Goal: Task Accomplishment & Management: Use online tool/utility

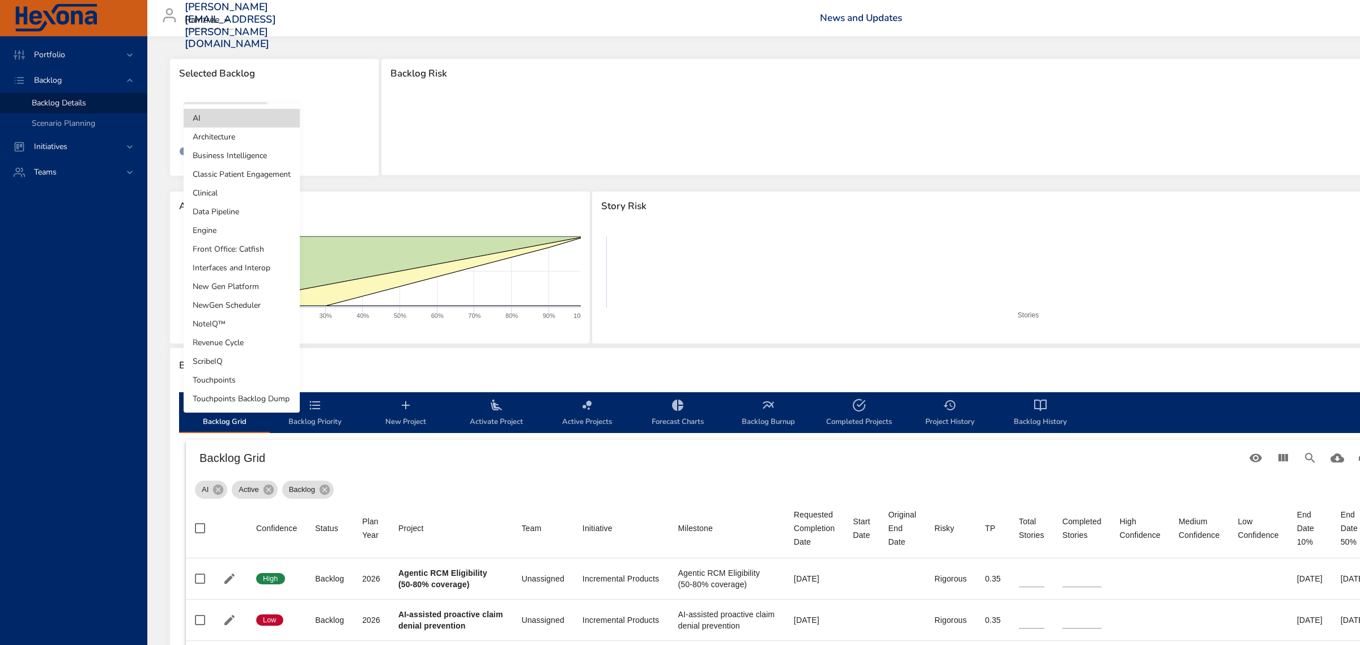
click at [252, 118] on body "Portfolio Backlog Backlog Details Scenario Planning Initiatives Teams [PERSON_N…" at bounding box center [680, 322] width 1360 height 645
click at [224, 190] on li "Clinical" at bounding box center [242, 193] width 116 height 19
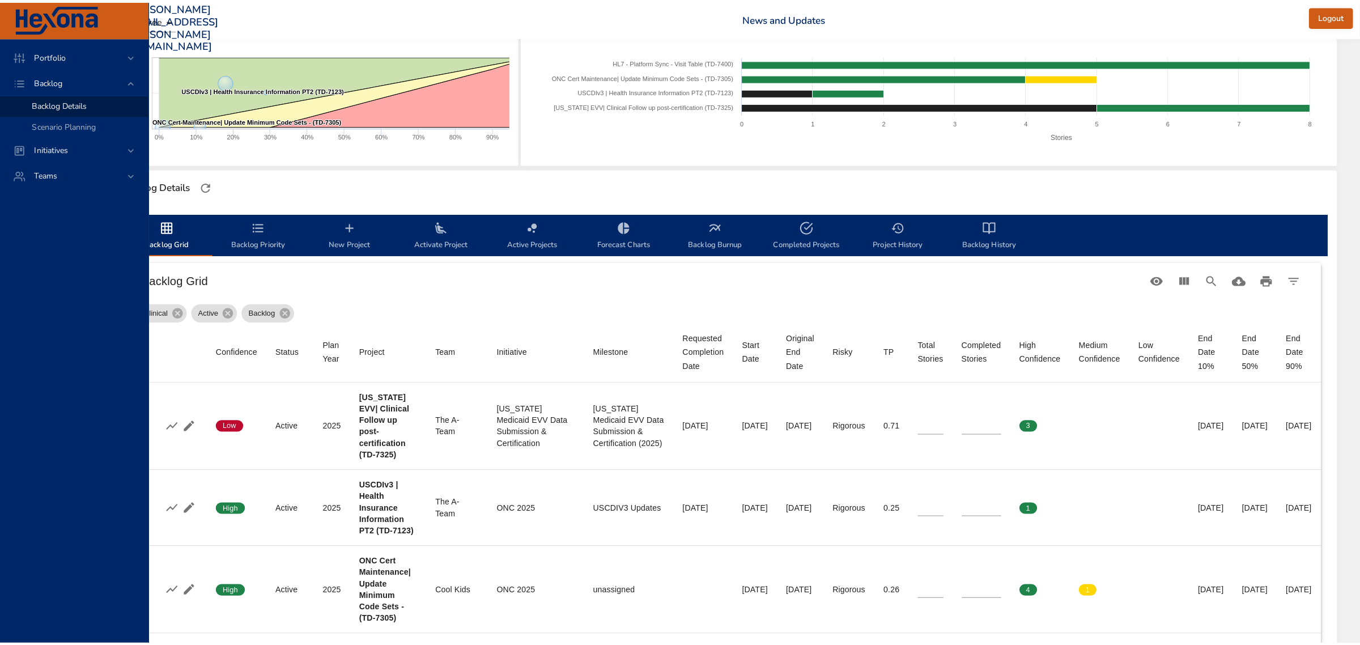
scroll to position [181, 135]
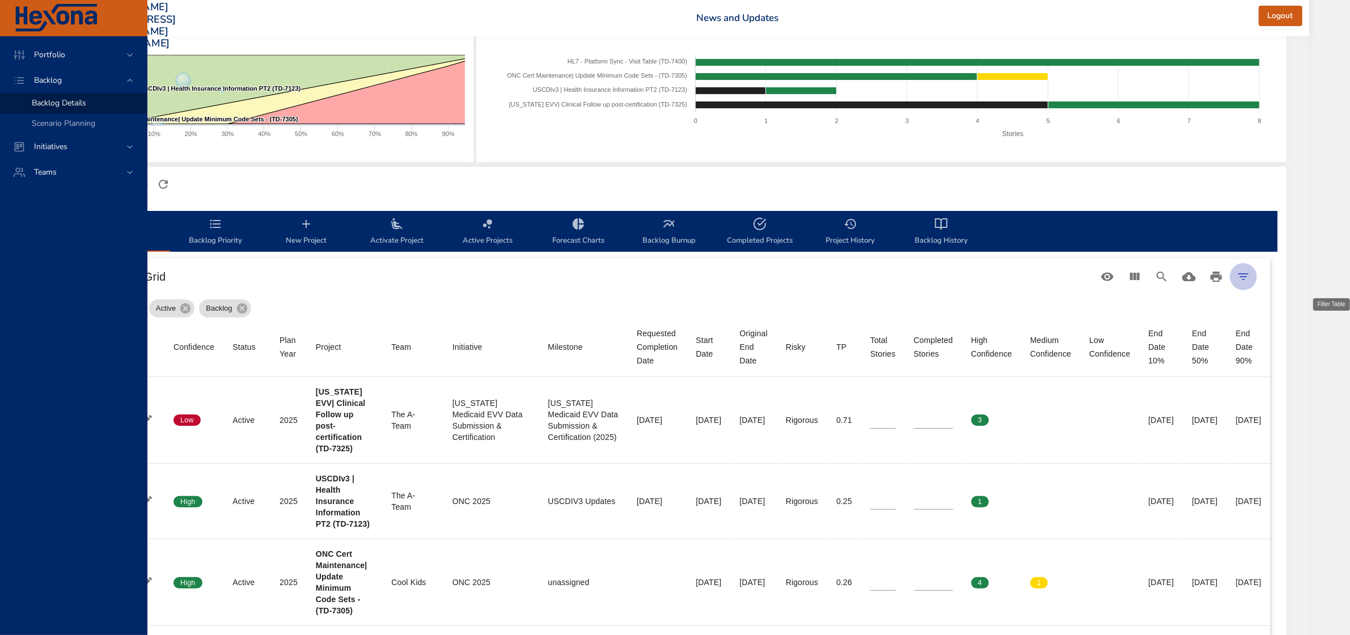
click at [1250, 275] on icon "Filter Table" at bounding box center [1243, 277] width 14 height 14
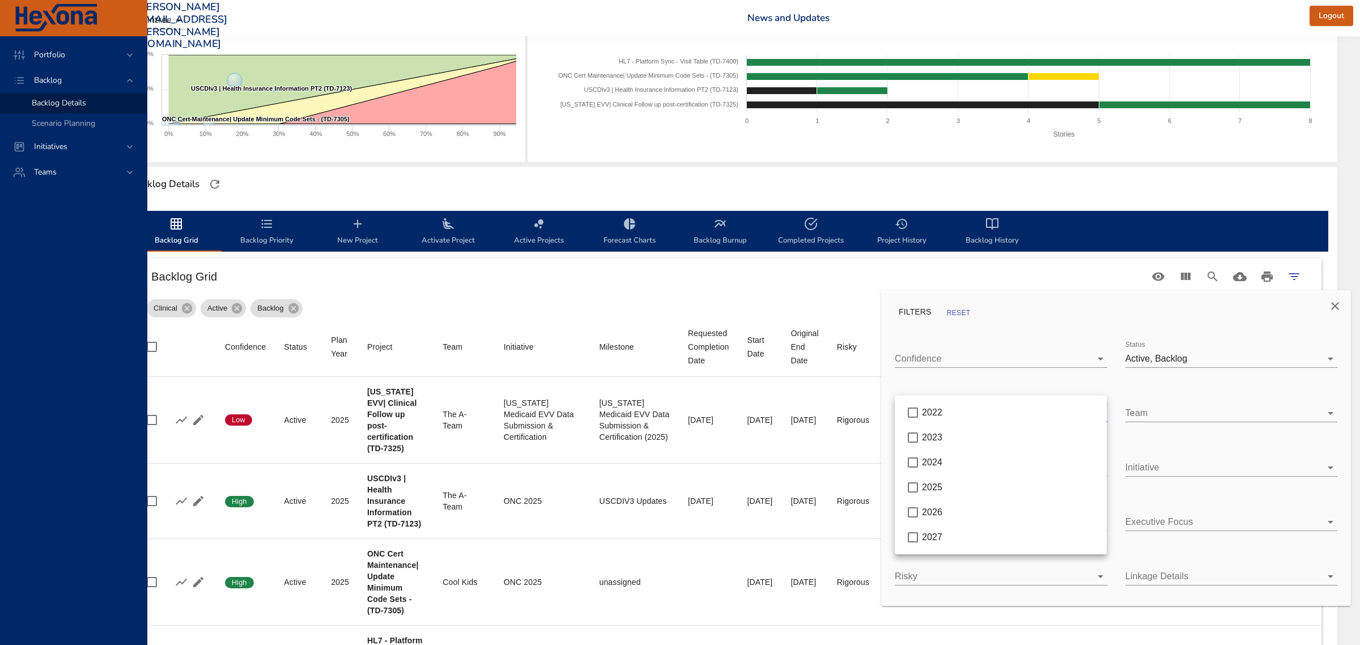
click at [981, 415] on body "Portfolio Backlog Backlog Details Scenario Planning Initiatives Teams [PERSON_N…" at bounding box center [632, 141] width 1360 height 645
type input "*"
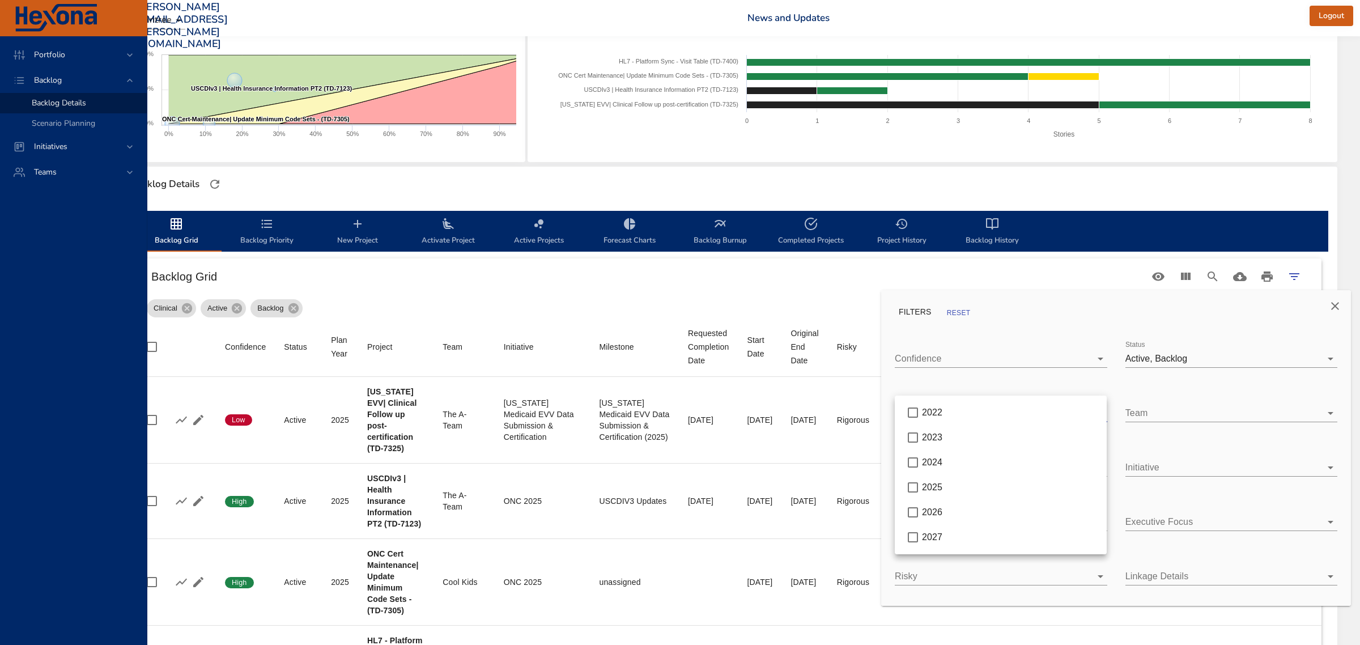
type input "*"
type input "**"
type input "*"
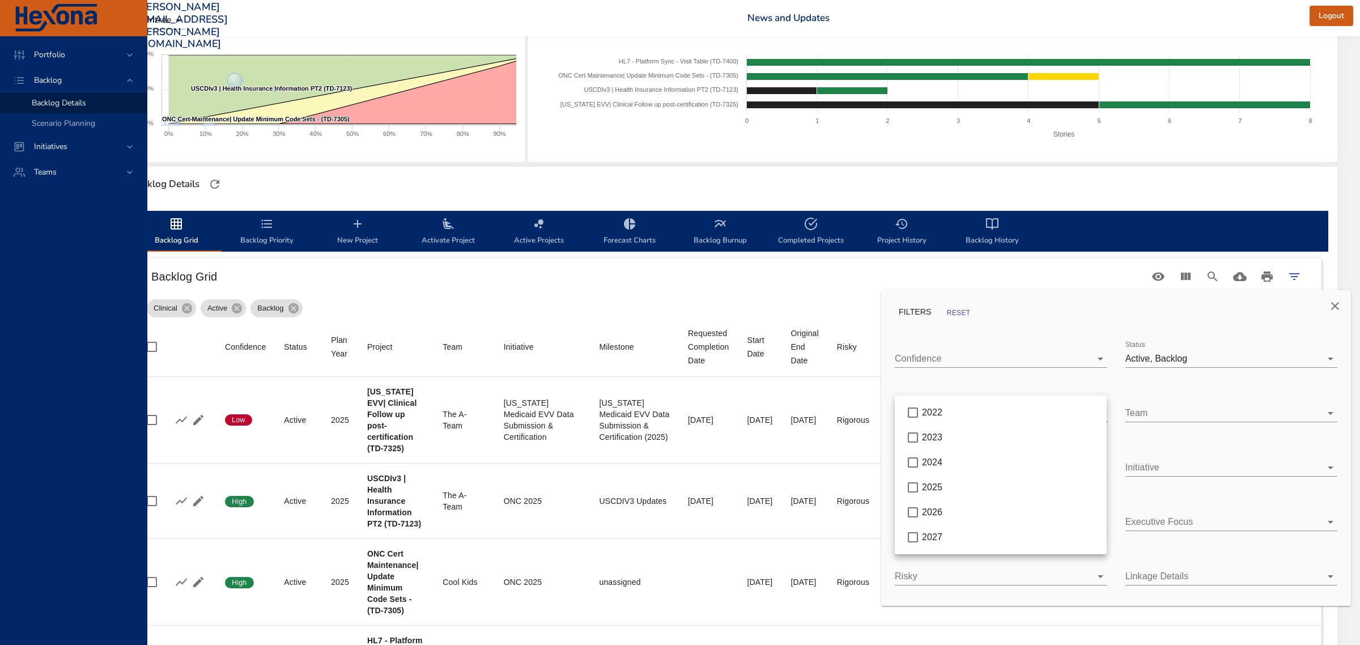
type input "*"
type input "**"
type input "*"
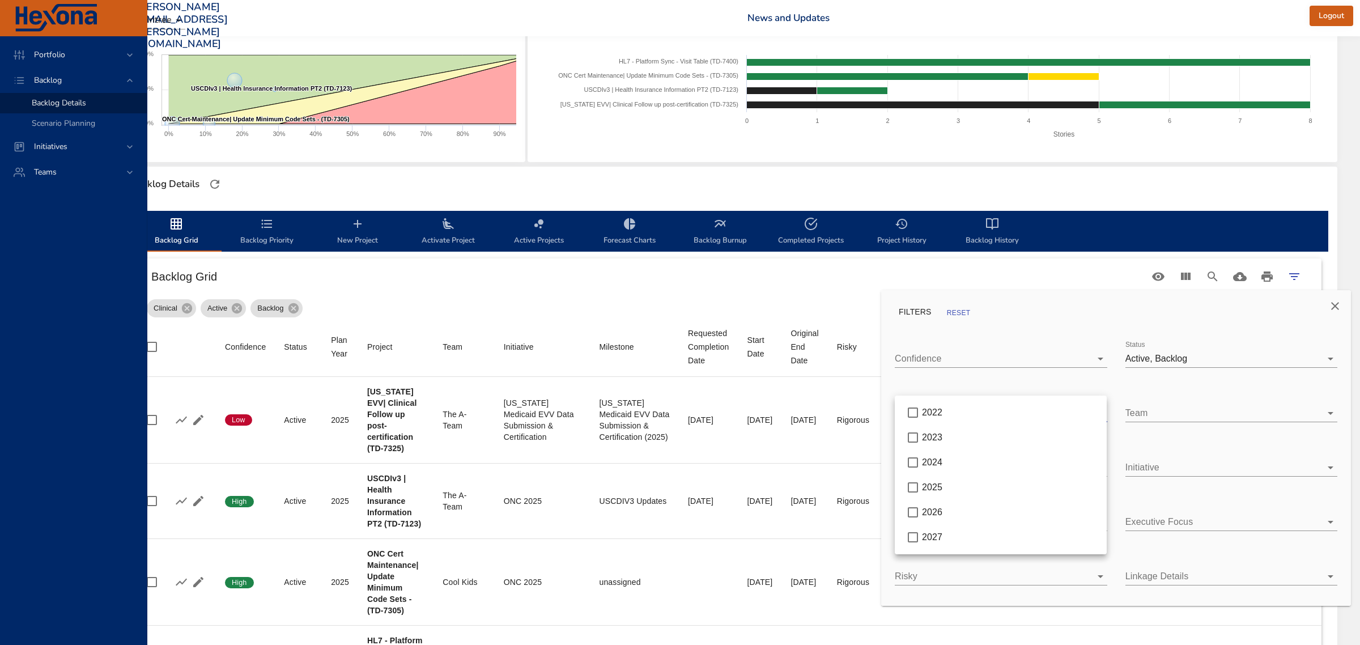
type input "*"
type input "**"
type input "*"
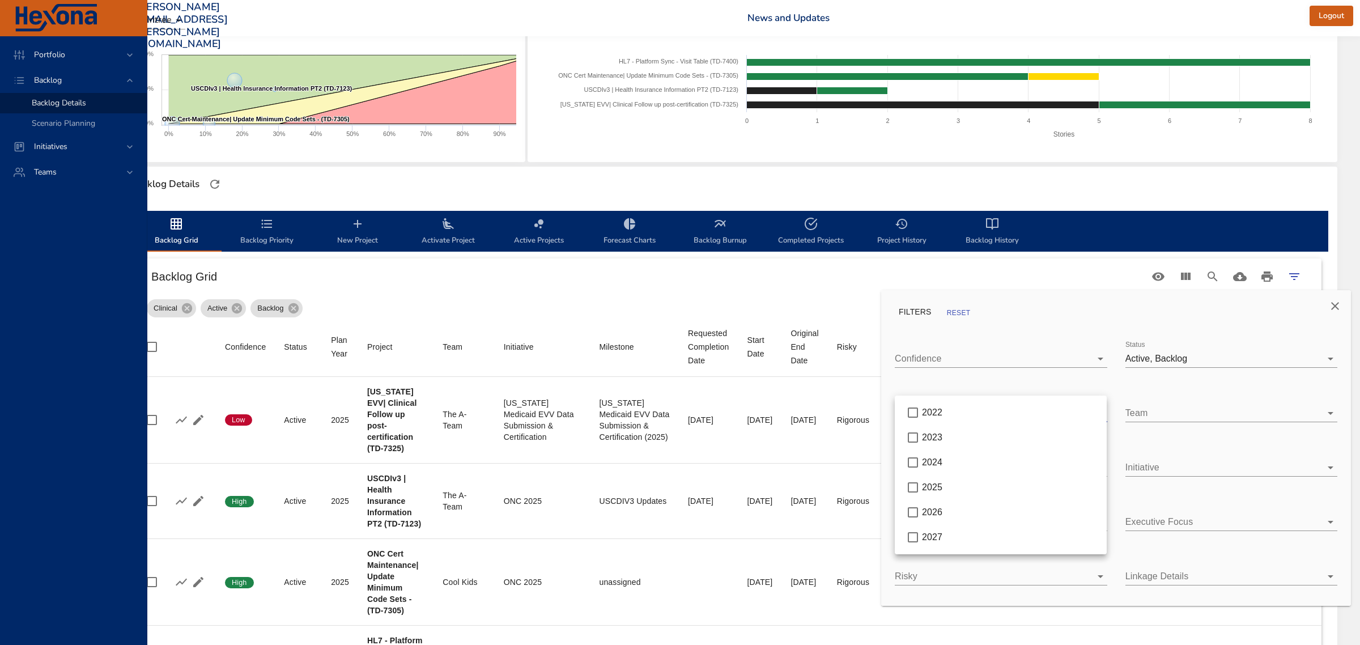
type input "*"
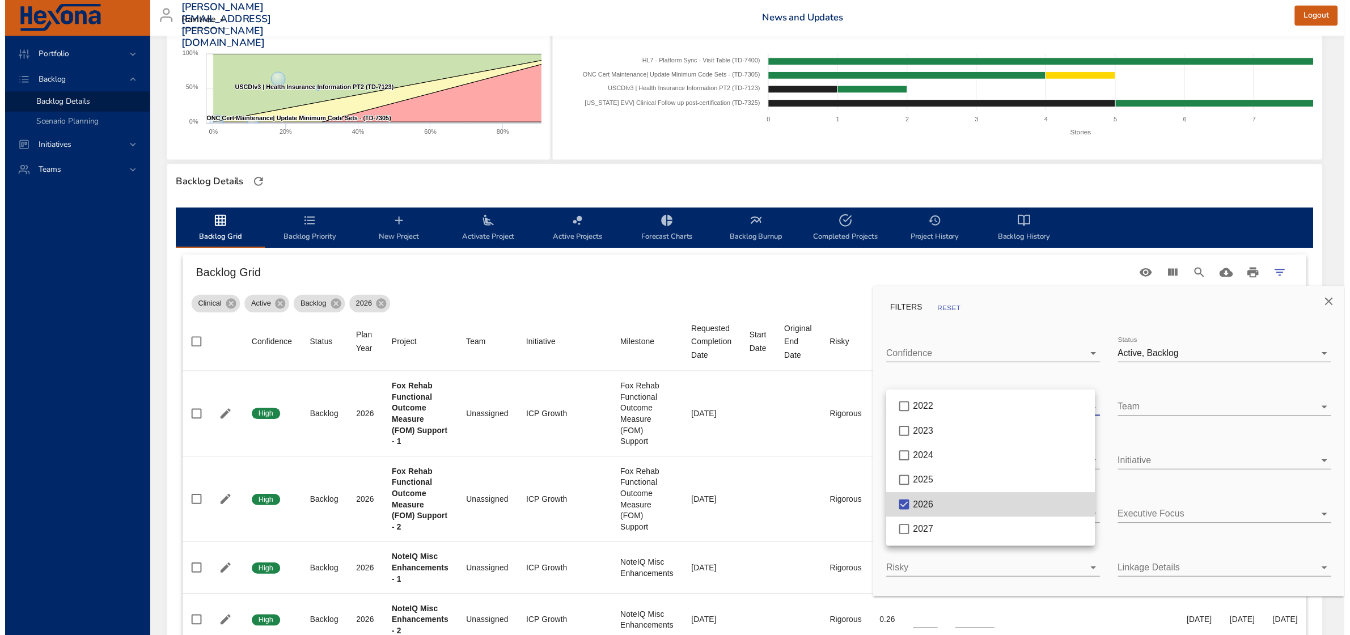
scroll to position [181, 61]
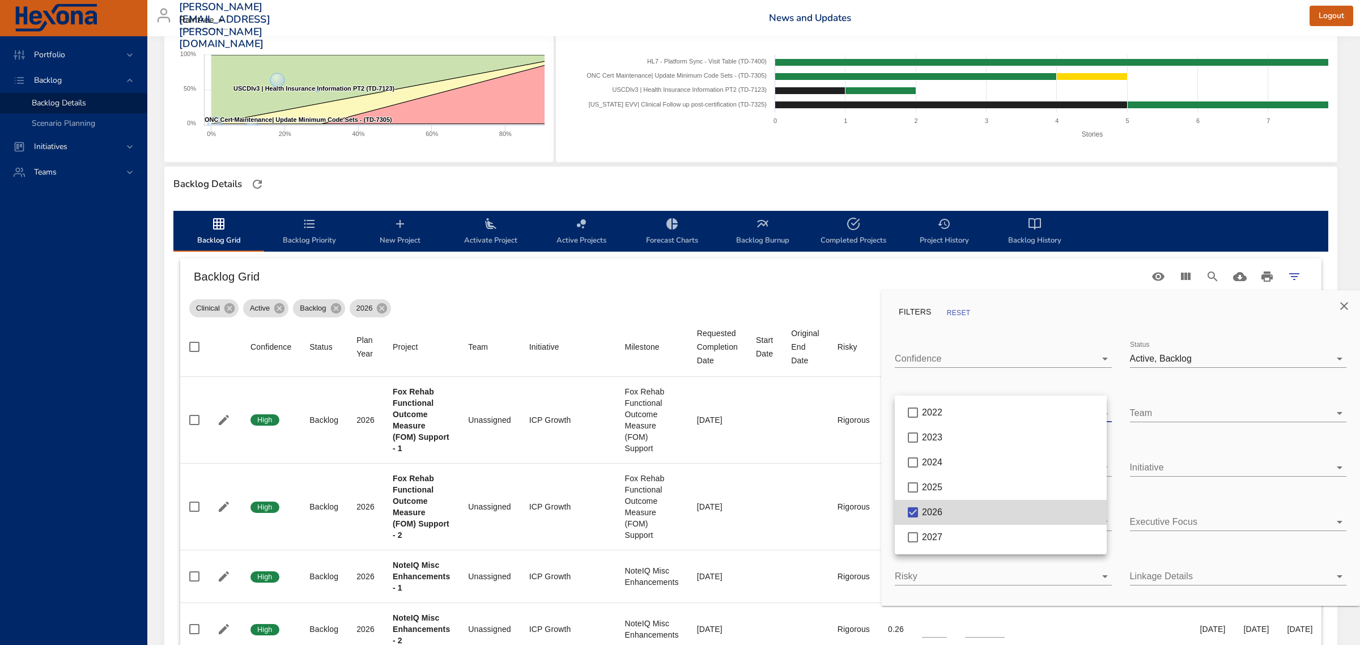
click at [1344, 302] on div at bounding box center [680, 322] width 1360 height 645
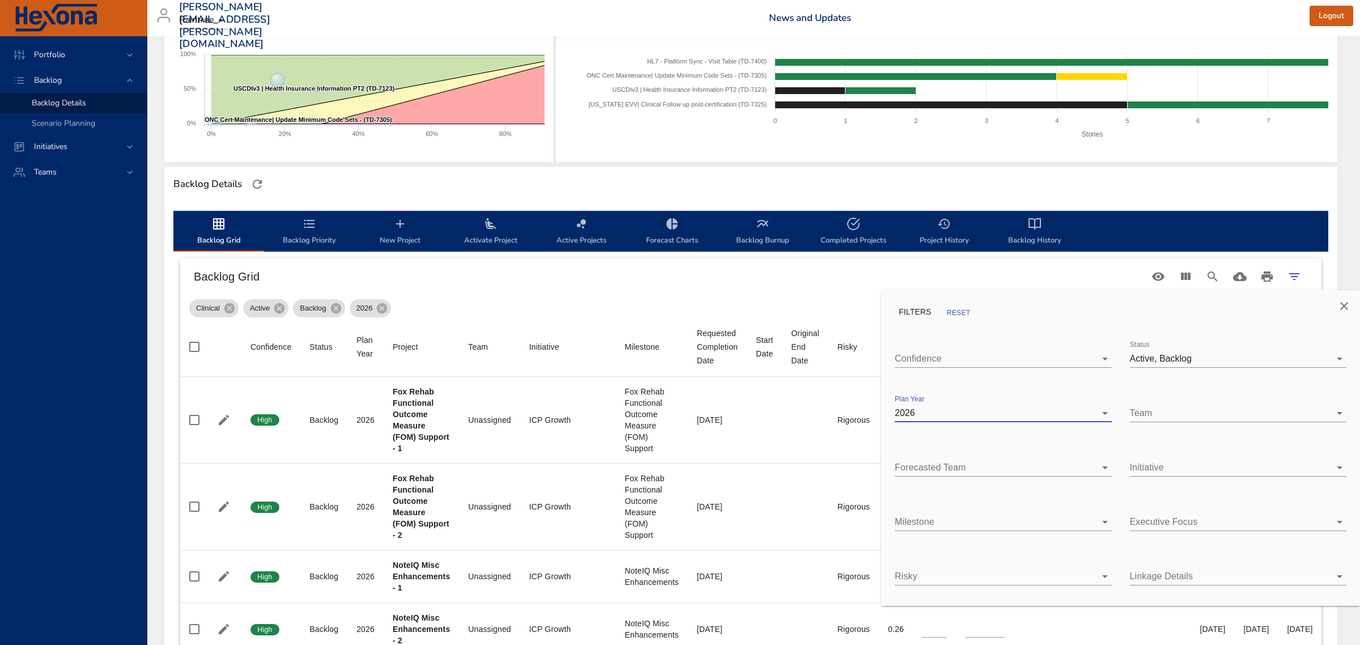
click at [1347, 308] on icon "Close" at bounding box center [1345, 306] width 8 height 8
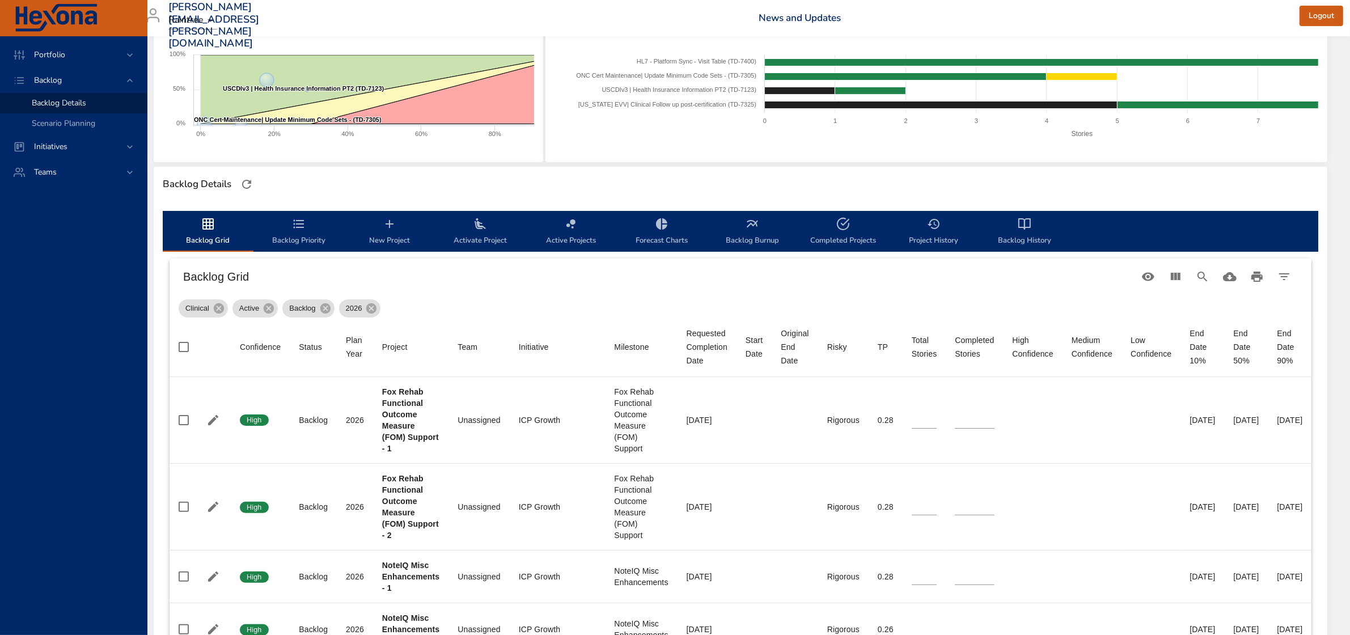
click at [720, 275] on h6 "Backlog Grid" at bounding box center [658, 277] width 951 height 18
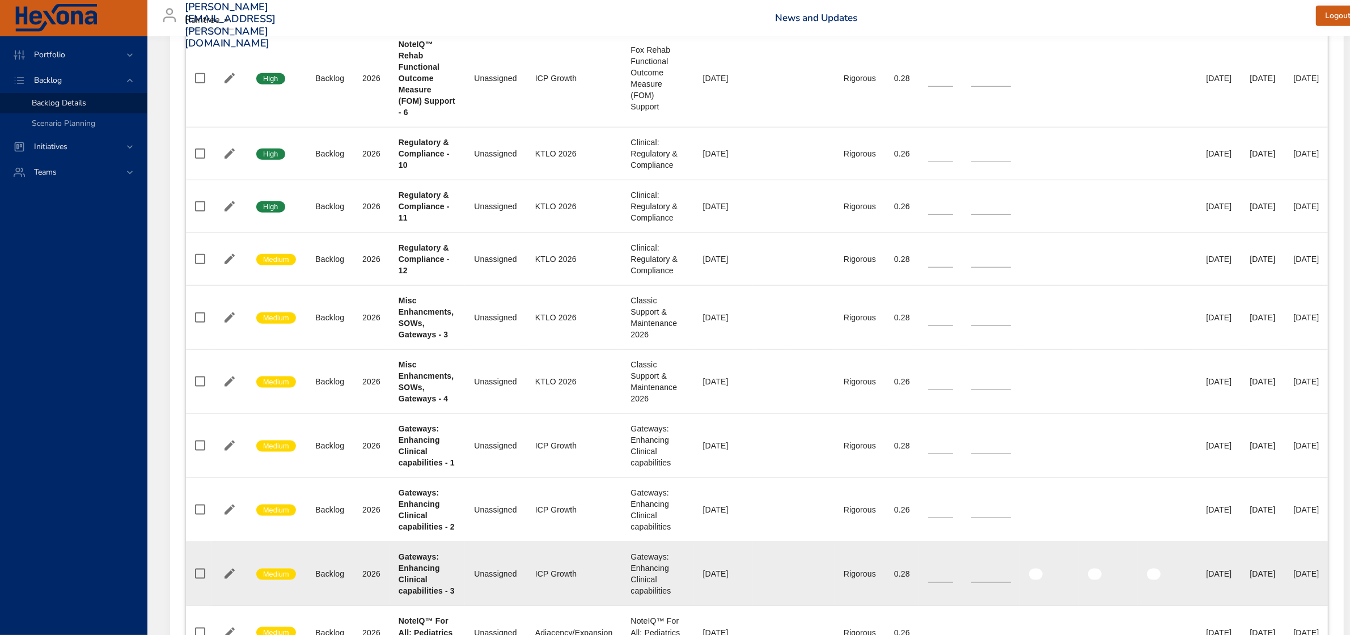
scroll to position [1630, 0]
